Goal: Information Seeking & Learning: Learn about a topic

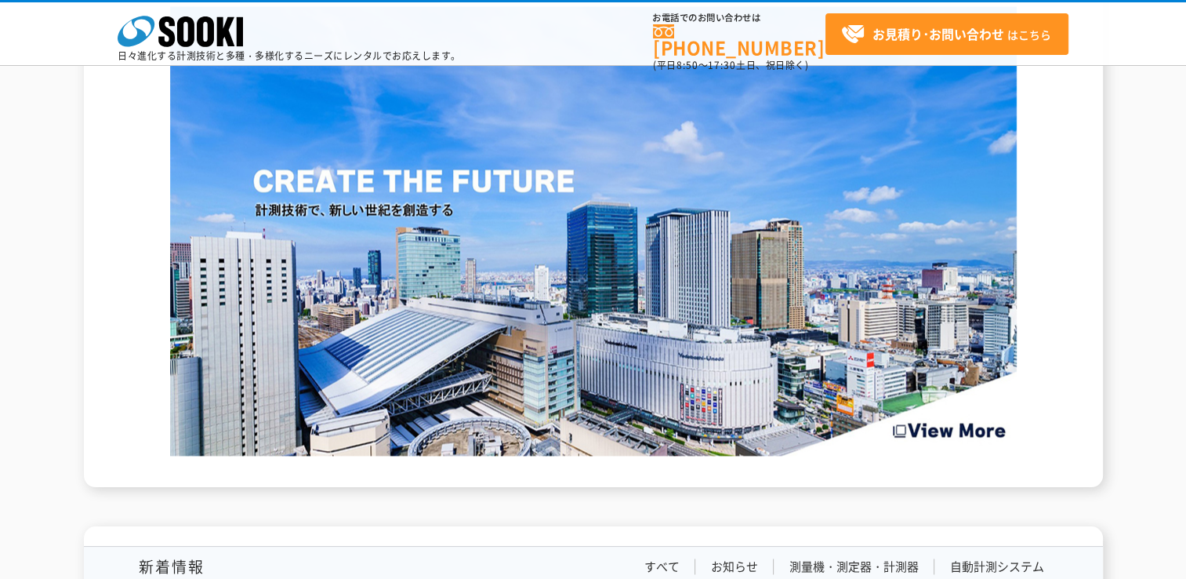
scroll to position [2431, 0]
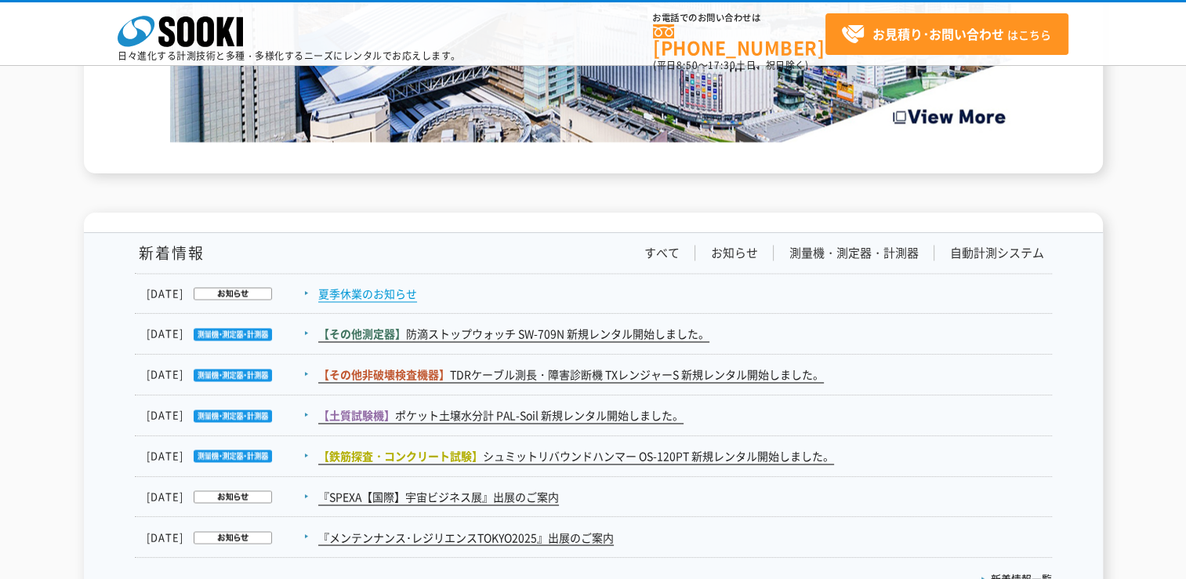
click at [376, 293] on link "夏季休業のお知らせ" at bounding box center [367, 293] width 99 height 16
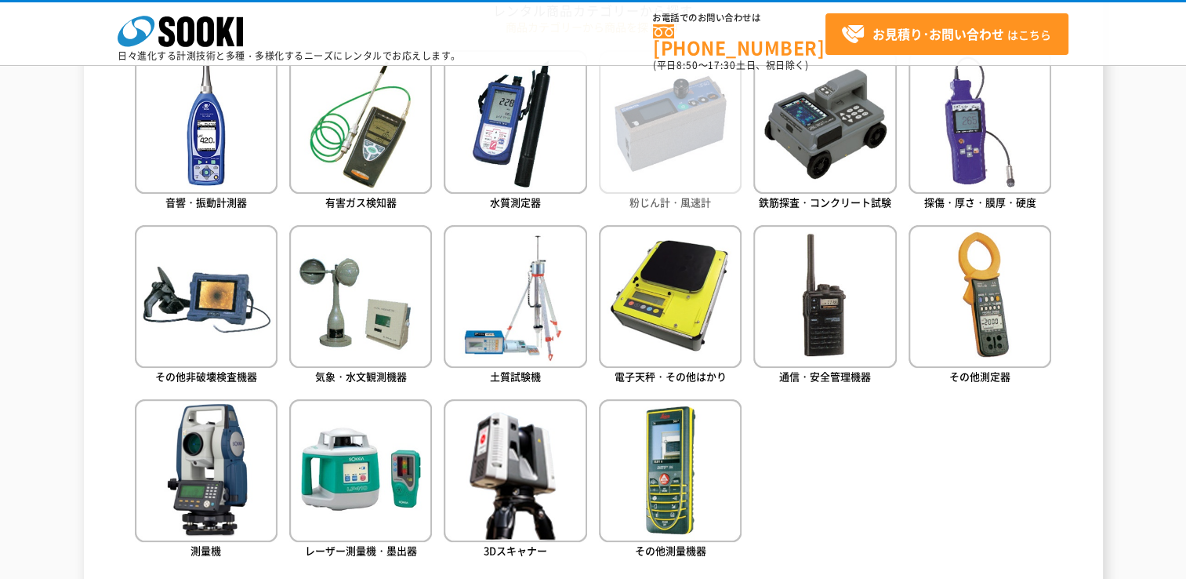
scroll to position [784, 0]
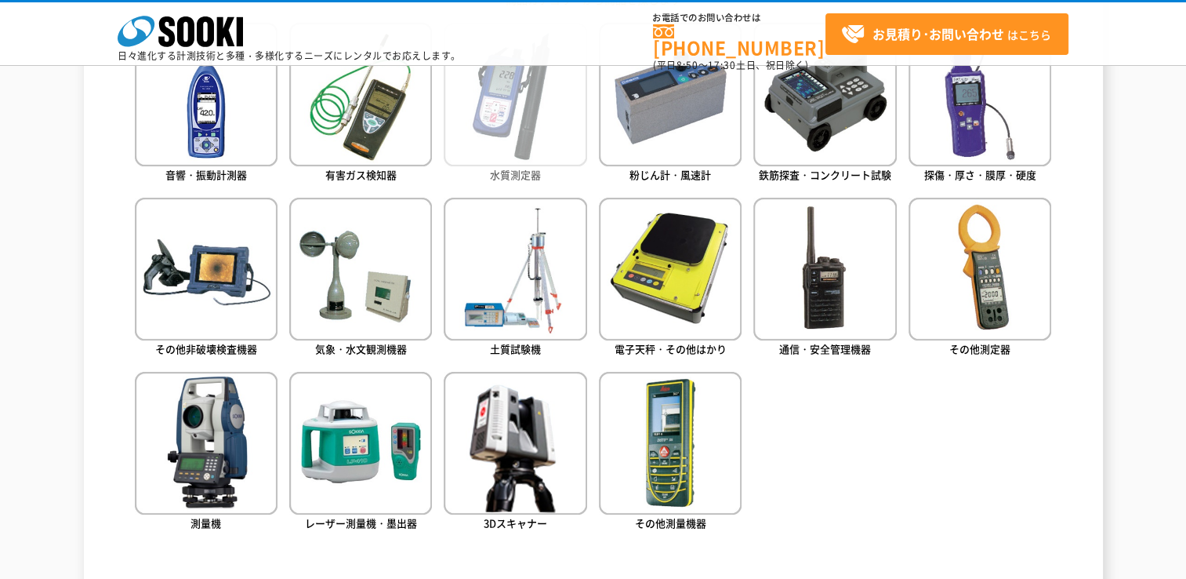
click at [519, 118] on img at bounding box center [515, 94] width 143 height 143
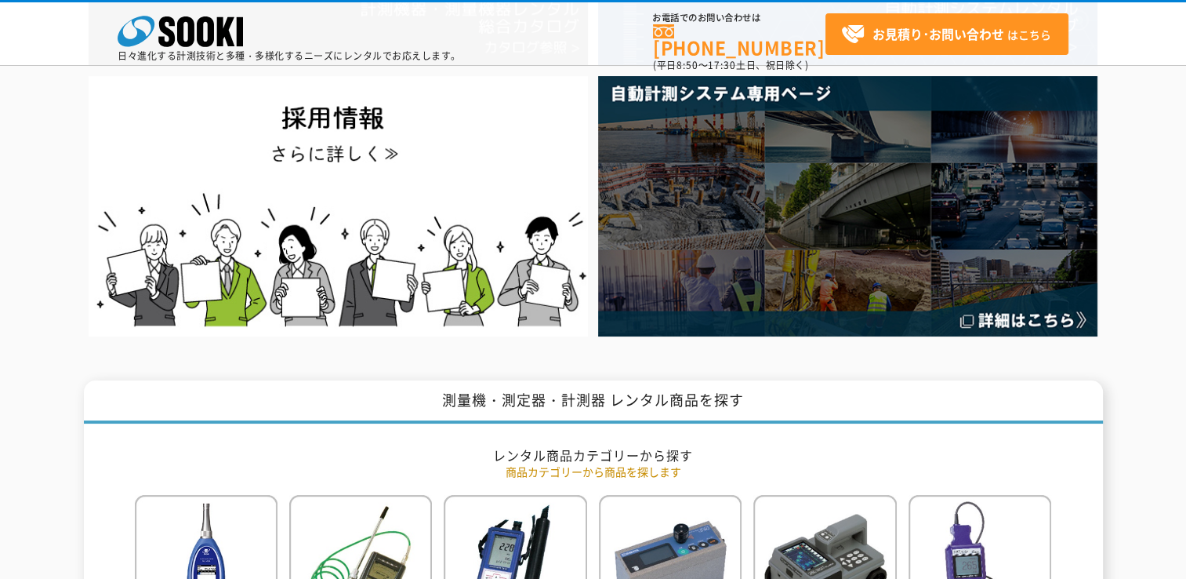
scroll to position [0, 0]
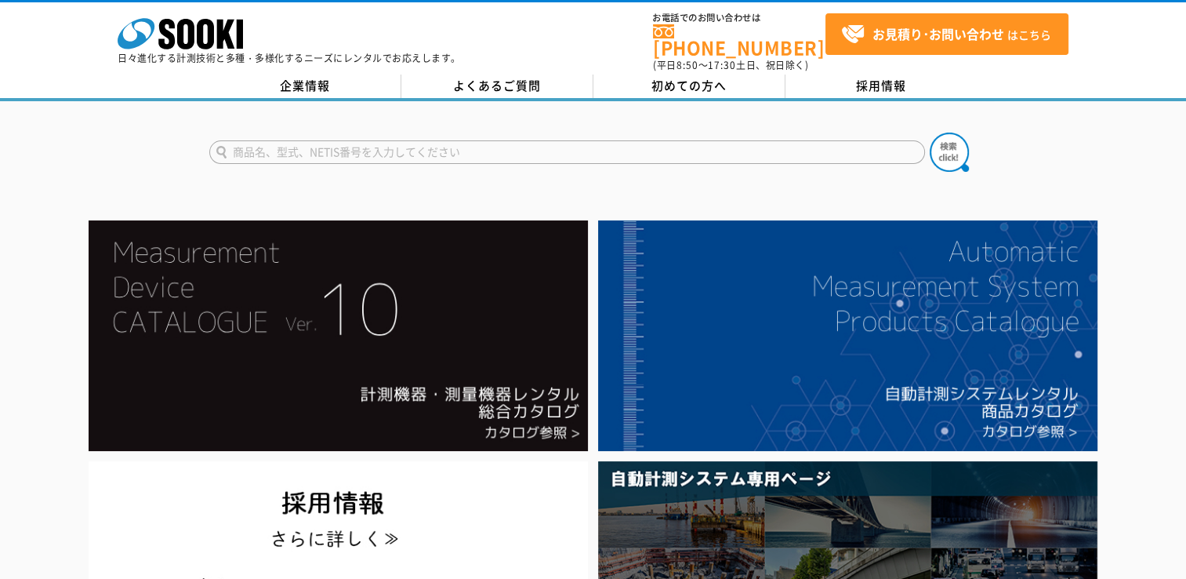
click at [408, 143] on input "text" at bounding box center [567, 152] width 716 height 24
type input "HI99121D"
click at [954, 138] on img at bounding box center [949, 152] width 39 height 39
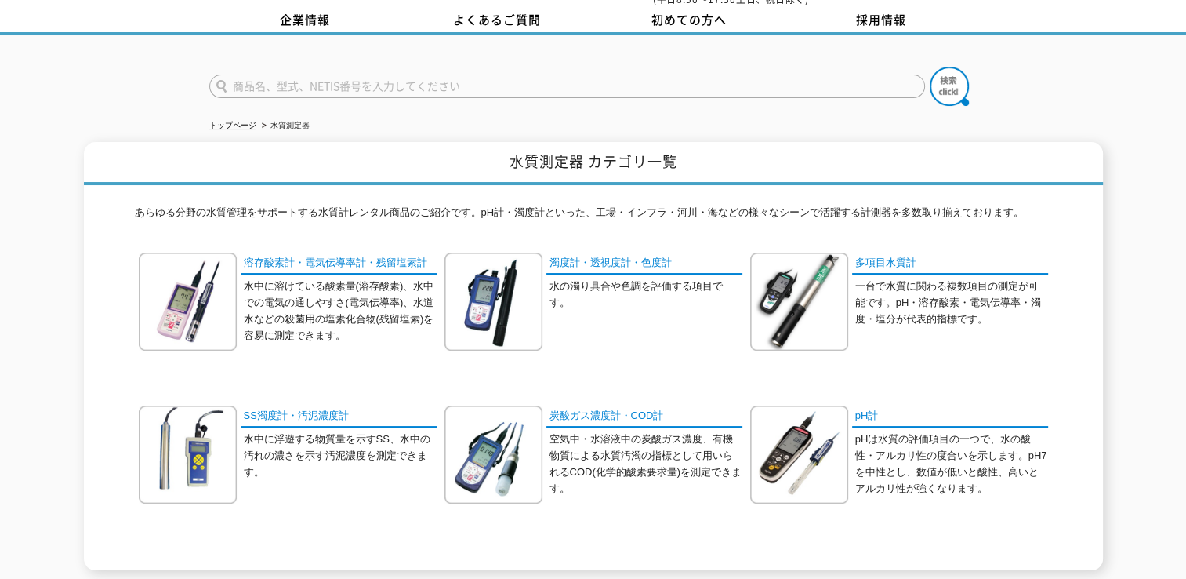
scroll to position [157, 0]
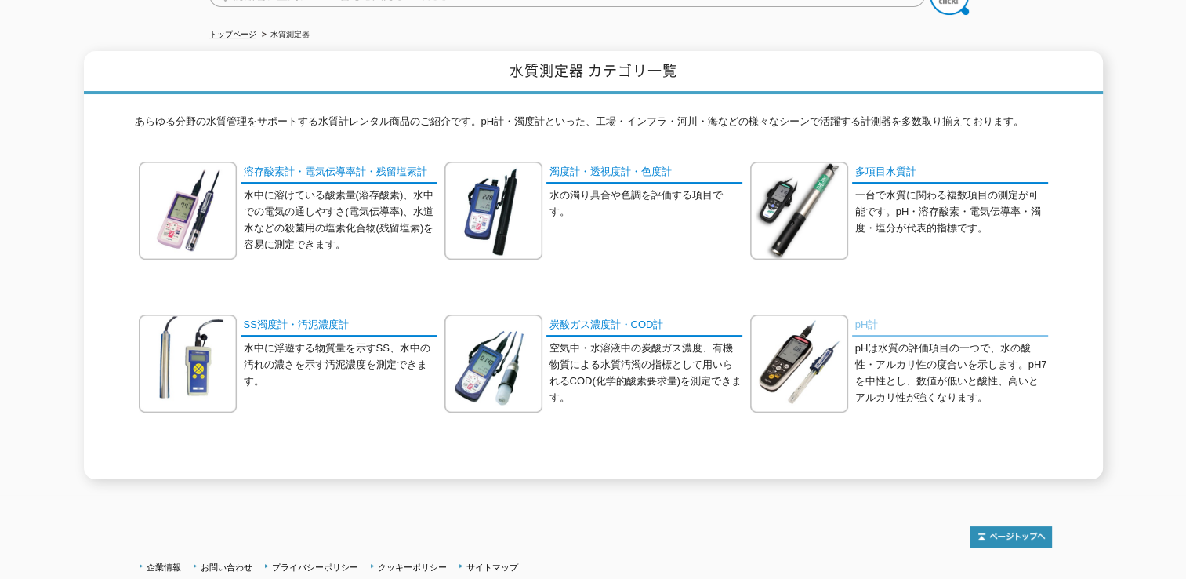
click at [862, 314] on link "pH計" at bounding box center [950, 325] width 196 height 23
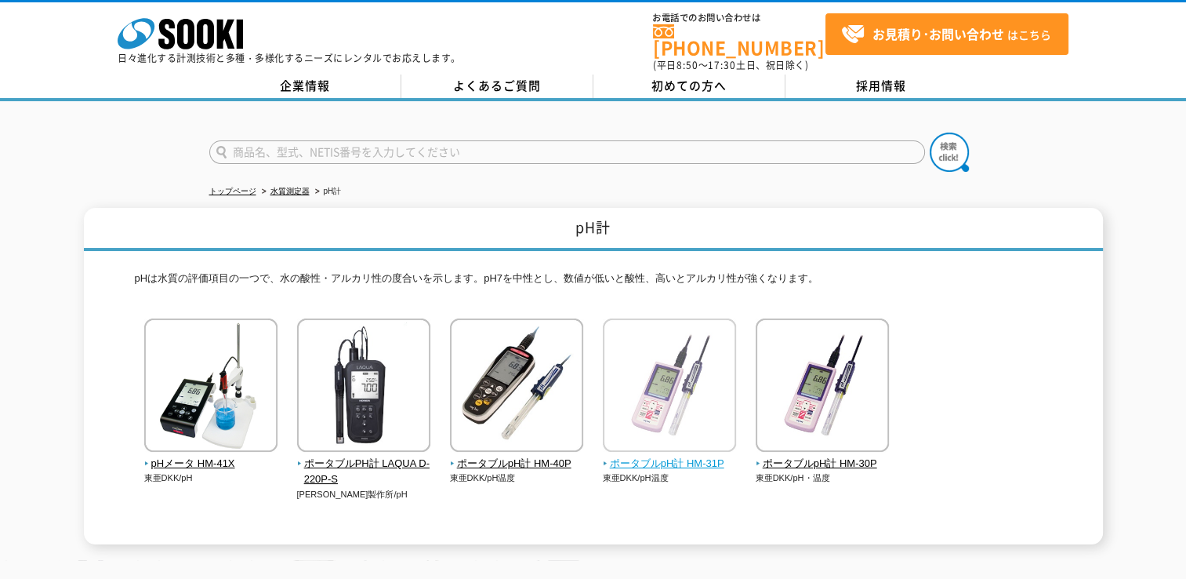
click at [616, 456] on span "ポータブルpH計 HM-31P" at bounding box center [670, 464] width 134 height 16
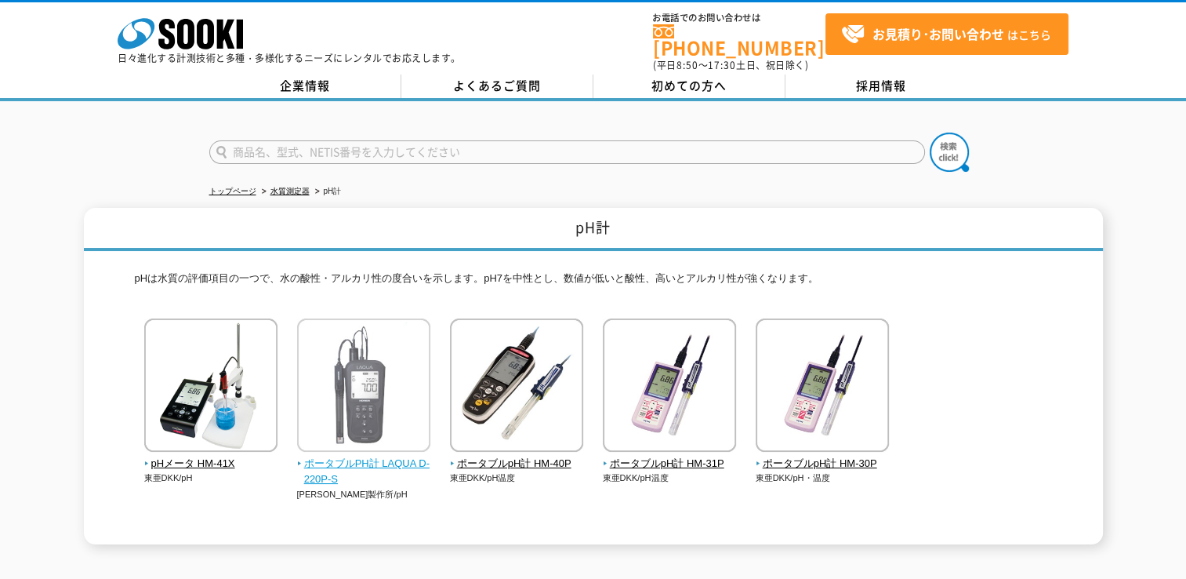
click at [341, 456] on span "ポータブルPH計 LAQUA D-220P-S" at bounding box center [364, 472] width 134 height 33
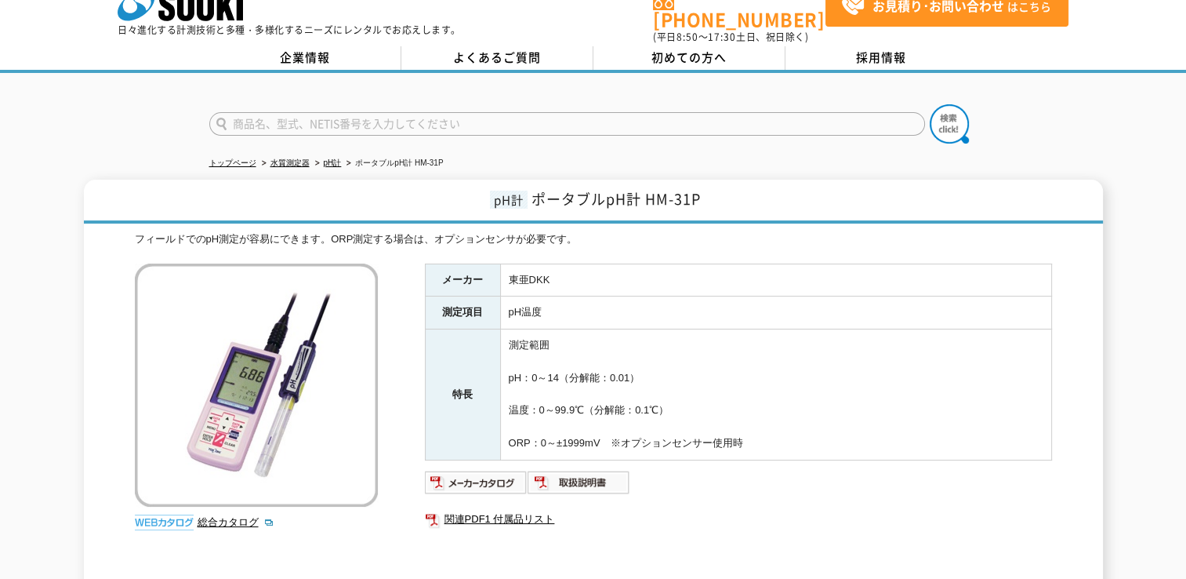
scroll to position [78, 0]
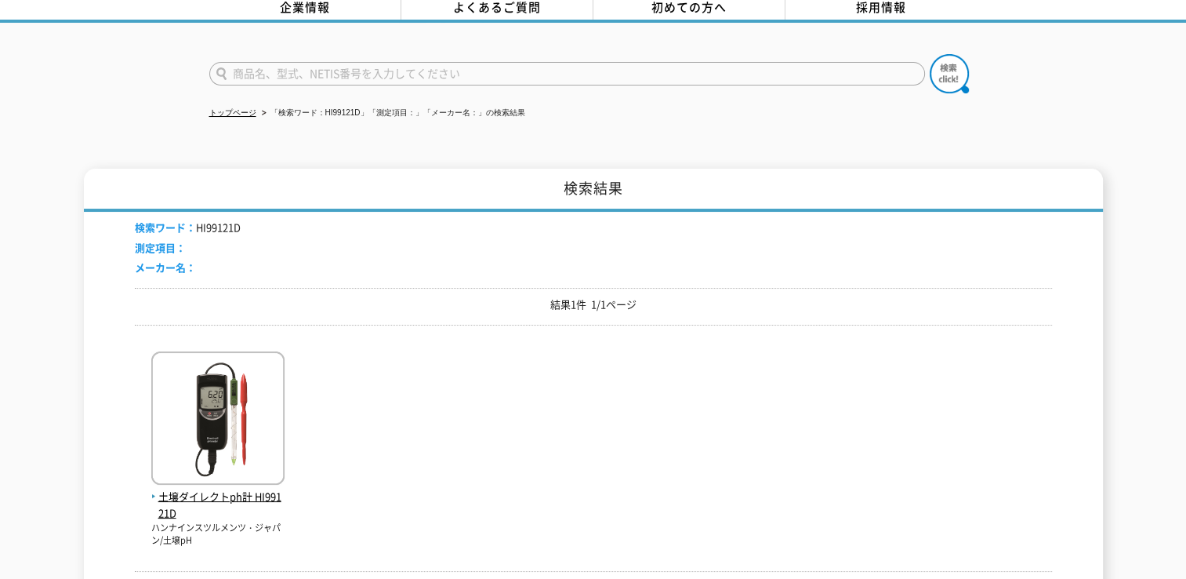
scroll to position [157, 0]
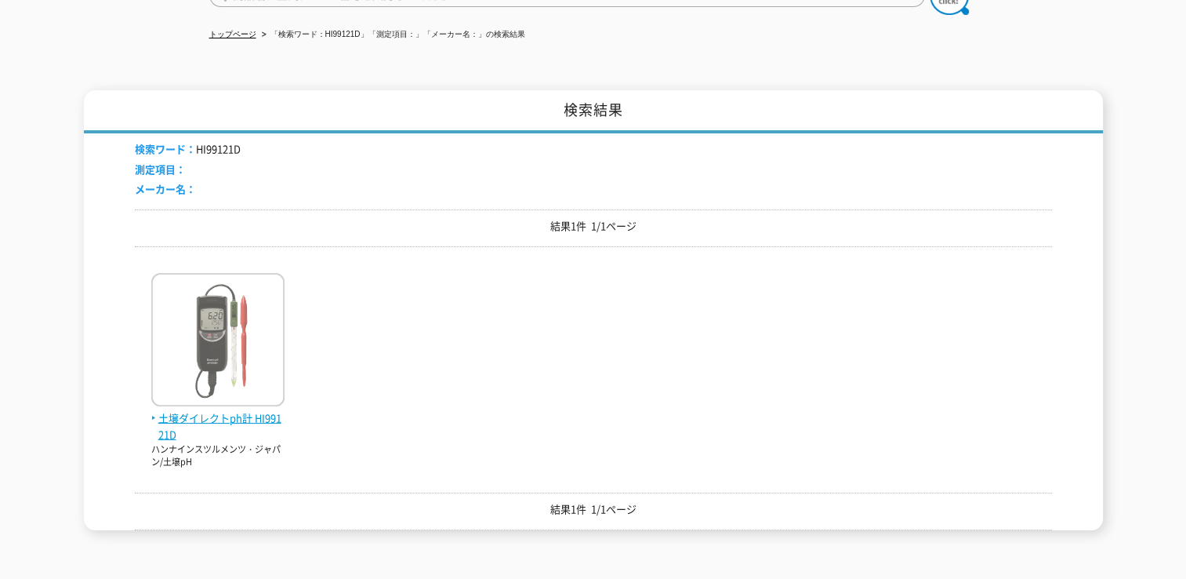
click at [260, 410] on span "土壌ダイレクトph計 HI99121D" at bounding box center [217, 426] width 133 height 33
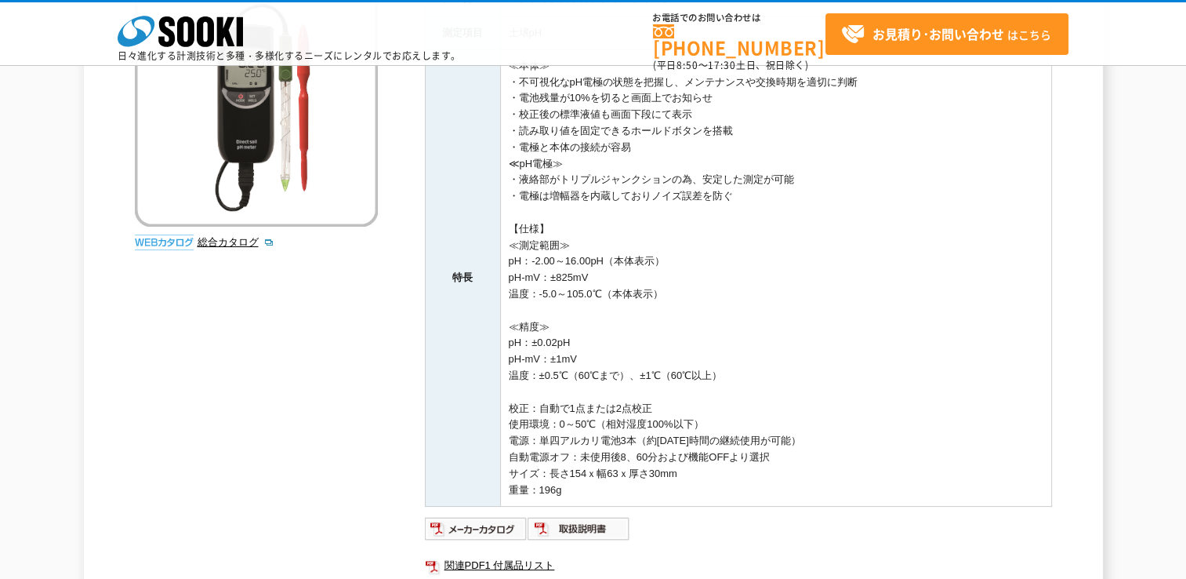
scroll to position [392, 0]
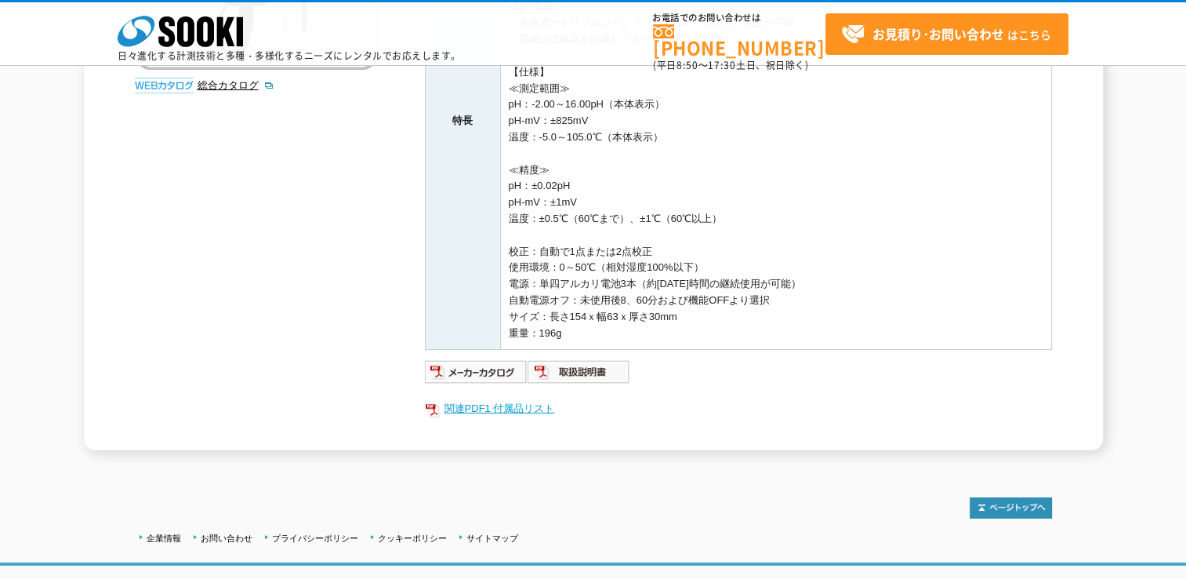
click at [528, 403] on link "関連PDF1 付属品リスト" at bounding box center [738, 408] width 627 height 20
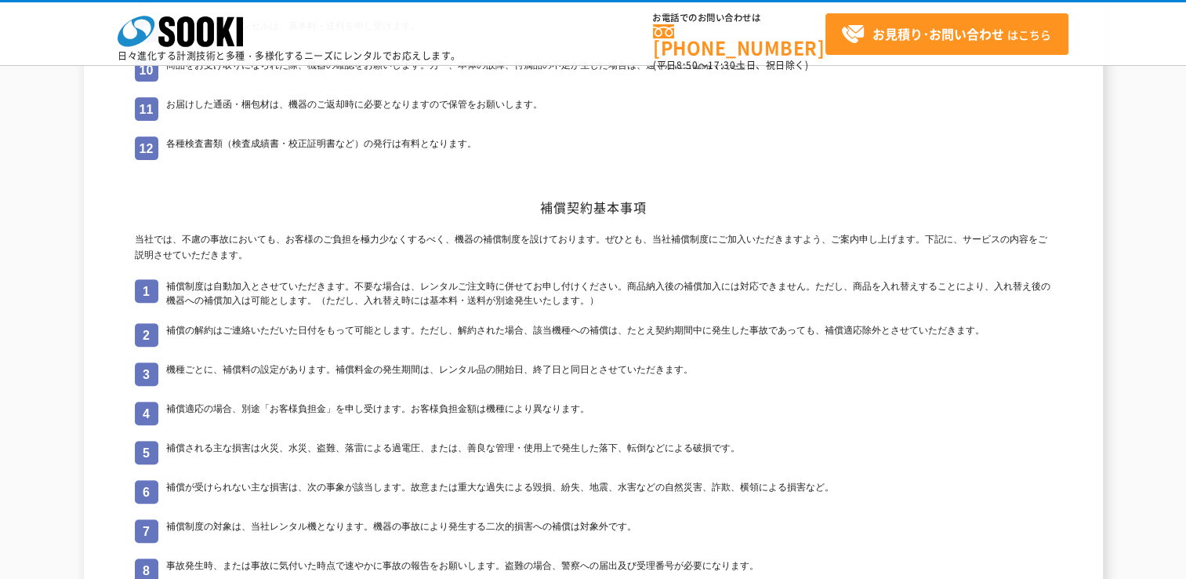
scroll to position [627, 0]
